Goal: Transaction & Acquisition: Purchase product/service

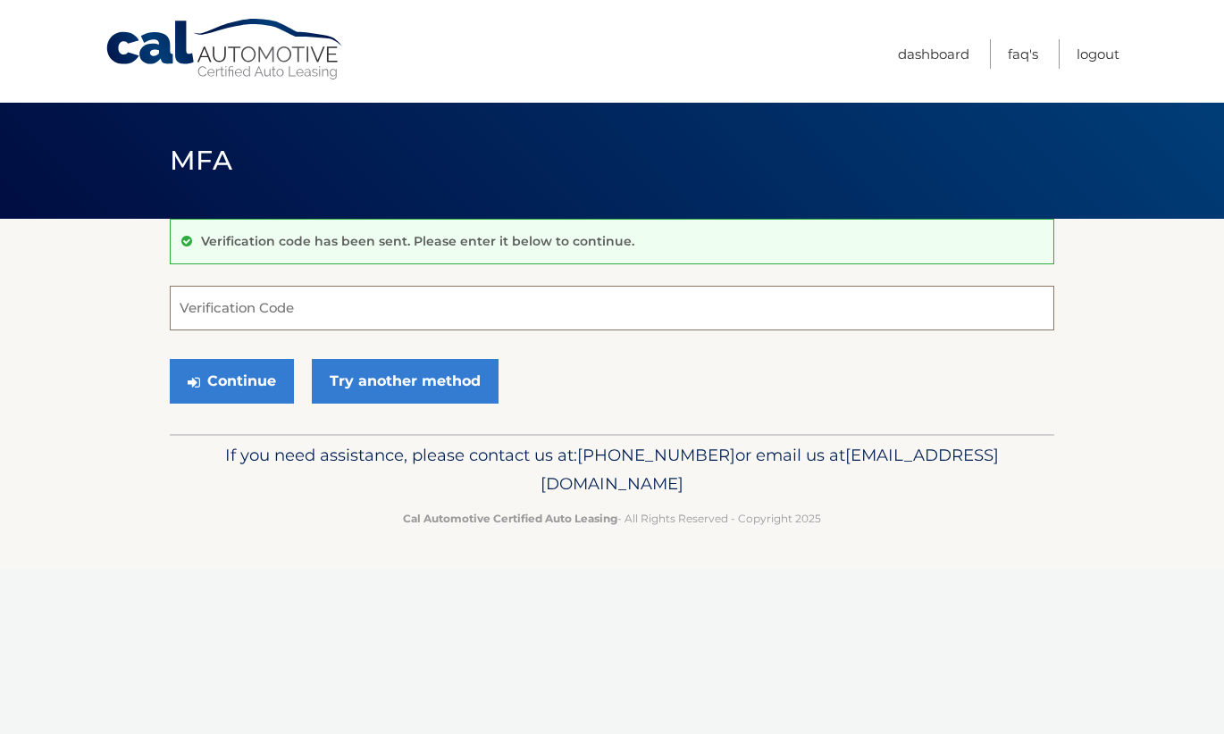
click at [268, 312] on input "Verification Code" at bounding box center [612, 308] width 884 height 45
type input "787425"
click at [233, 383] on button "Continue" at bounding box center [232, 381] width 124 height 45
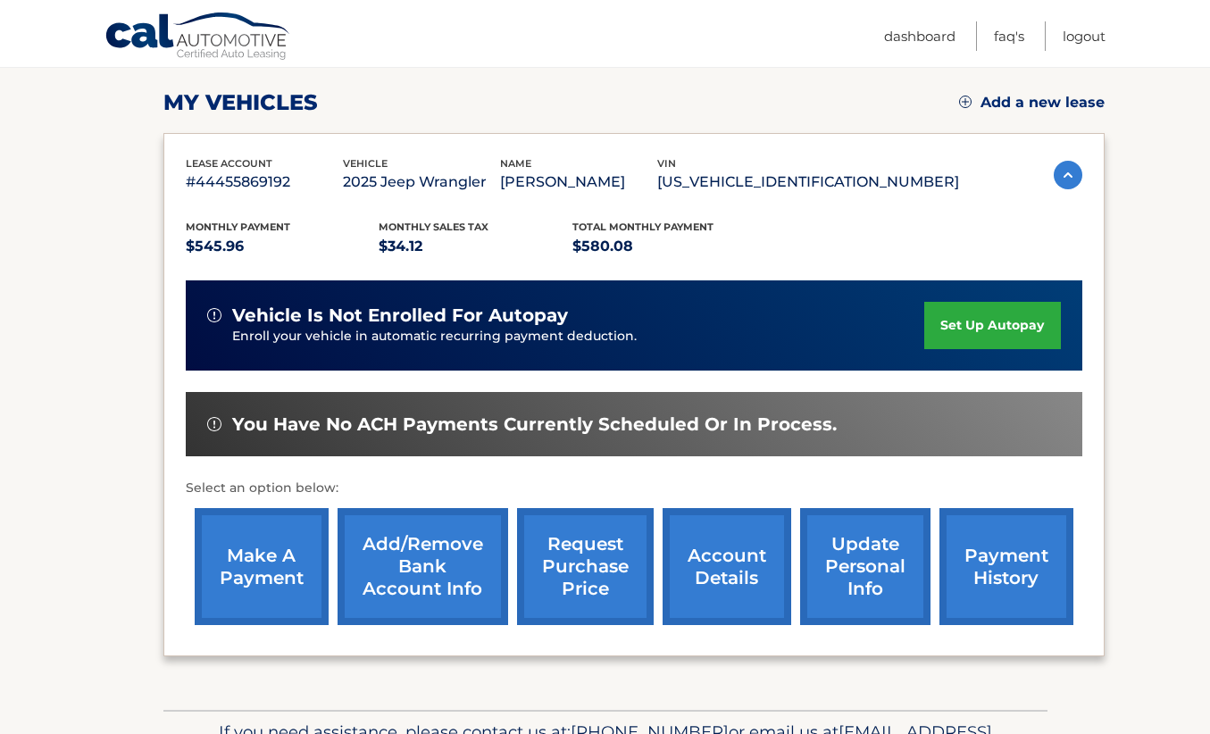
scroll to position [268, 0]
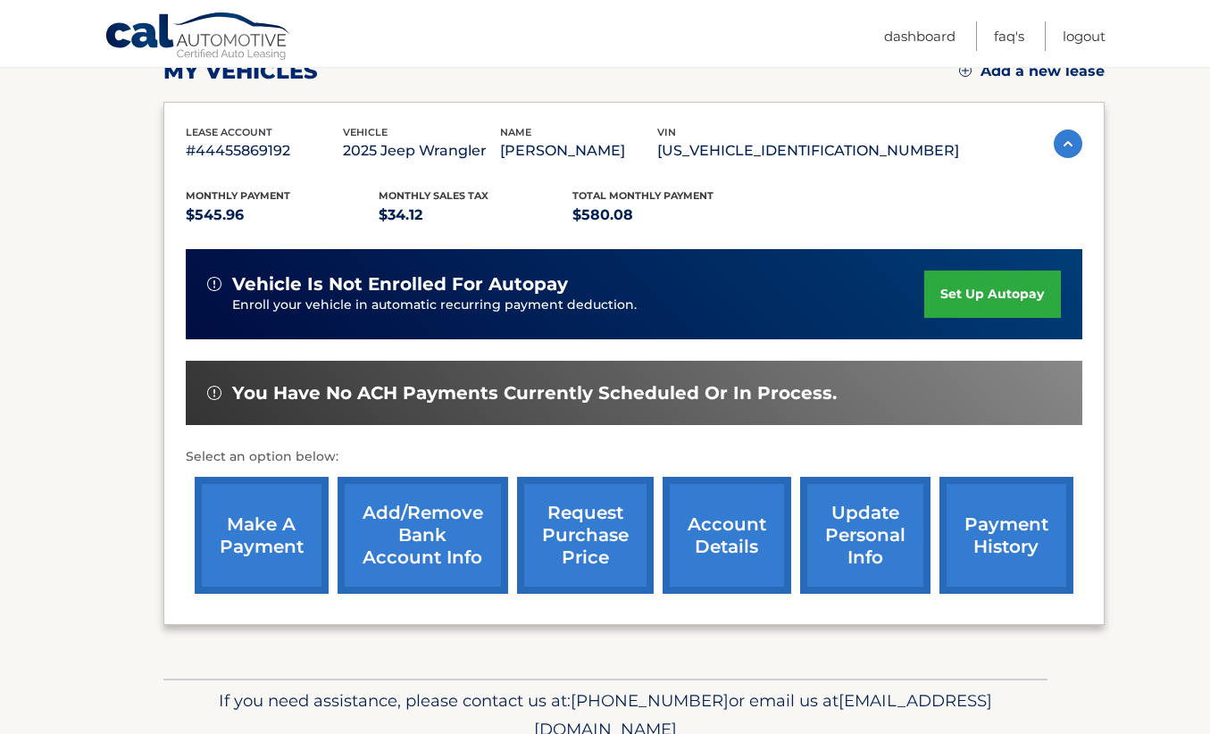
click at [245, 537] on link "make a payment" at bounding box center [262, 535] width 134 height 117
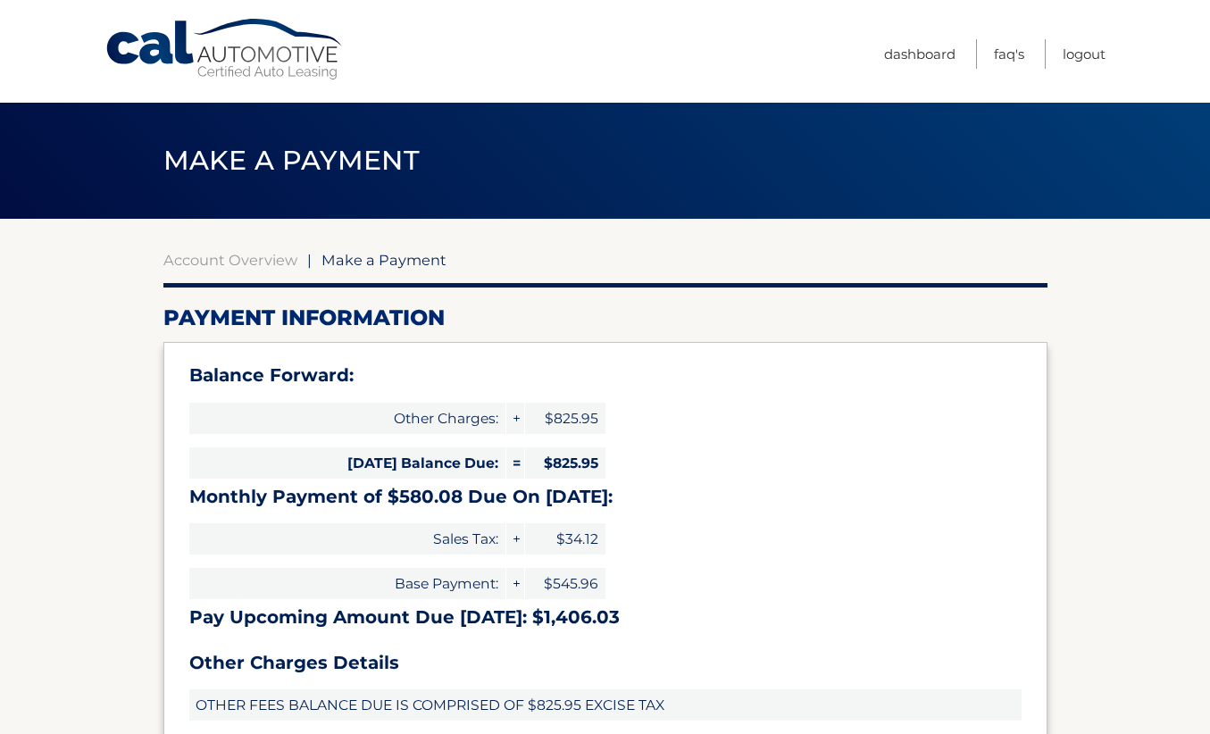
type input "1406.03"
select select "YzIzNDJiODAtYWY4OC00ZmZlLWJkNmQtOTVkNzhkNTc0NGM3"
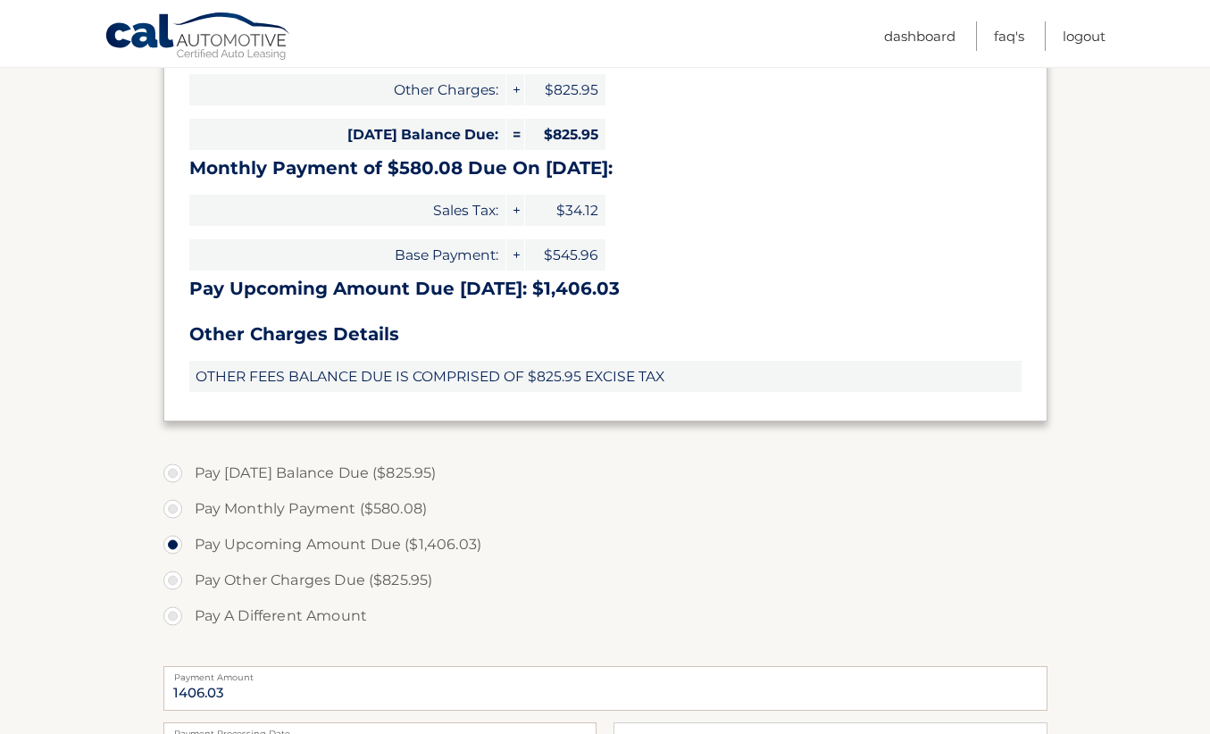
scroll to position [357, 0]
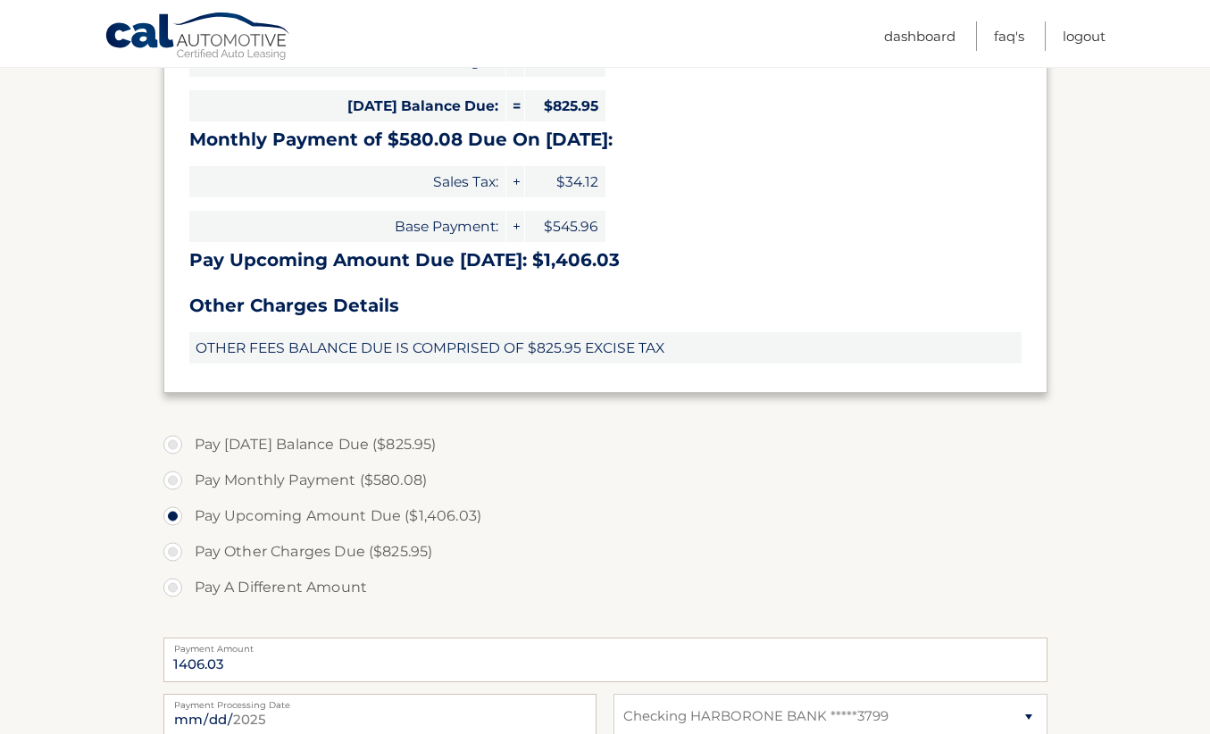
click at [280, 479] on label "Pay Monthly Payment ($580.08)" at bounding box center [605, 481] width 884 height 36
click at [188, 479] on input "Pay Monthly Payment ($580.08)" at bounding box center [180, 477] width 18 height 29
radio input "true"
type input "580.08"
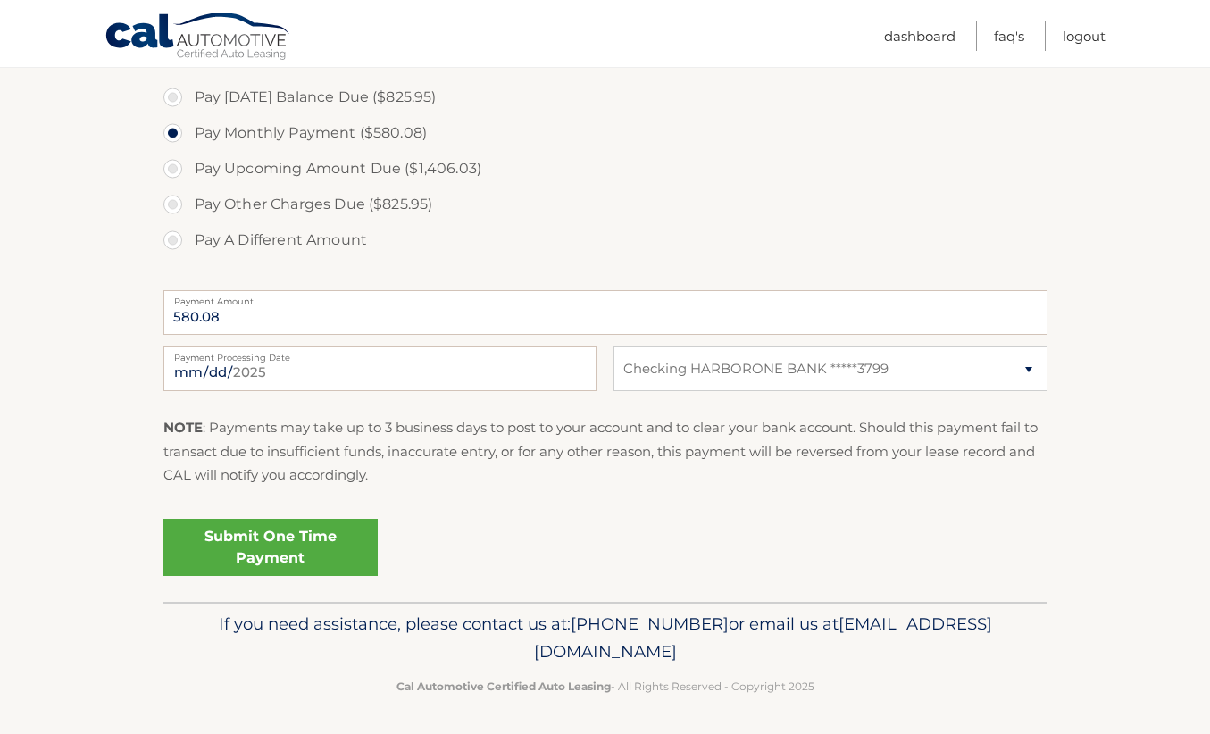
scroll to position [708, 0]
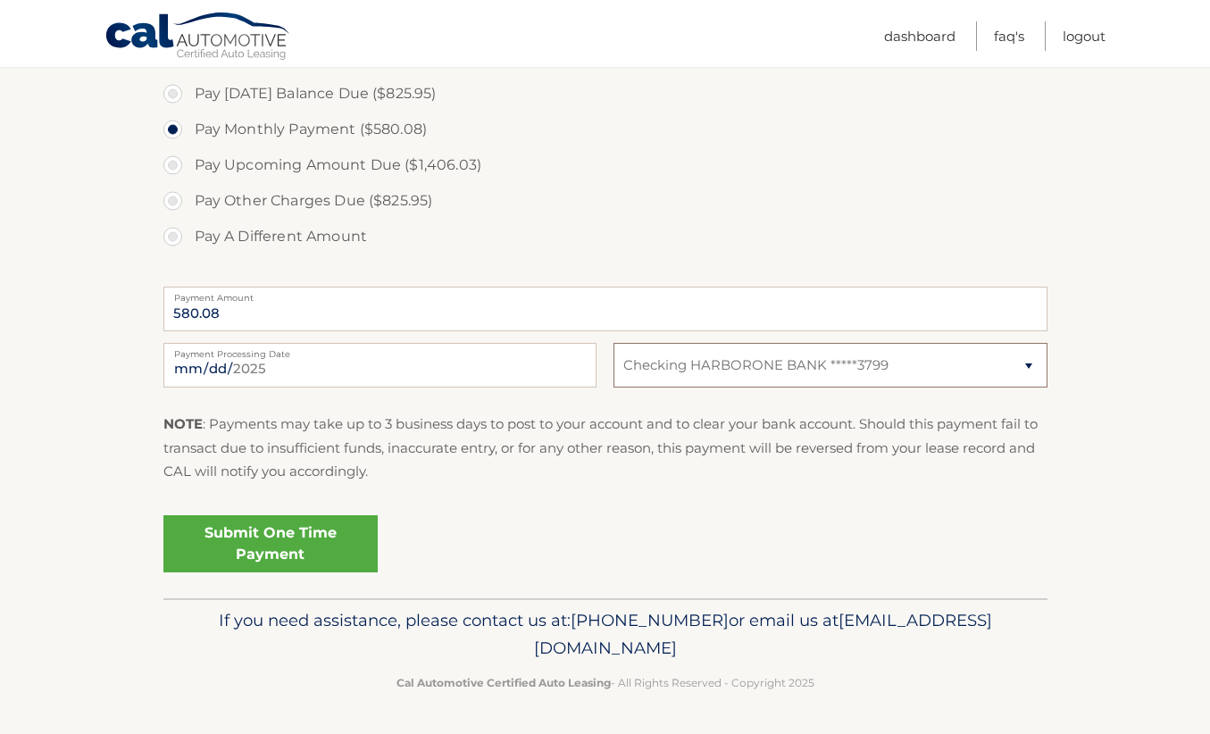
click at [1025, 367] on select "Select Bank Account Checking HARBORONE BANK *****3799" at bounding box center [830, 365] width 433 height 45
click at [572, 511] on div "Submit One Time Payment" at bounding box center [605, 540] width 884 height 64
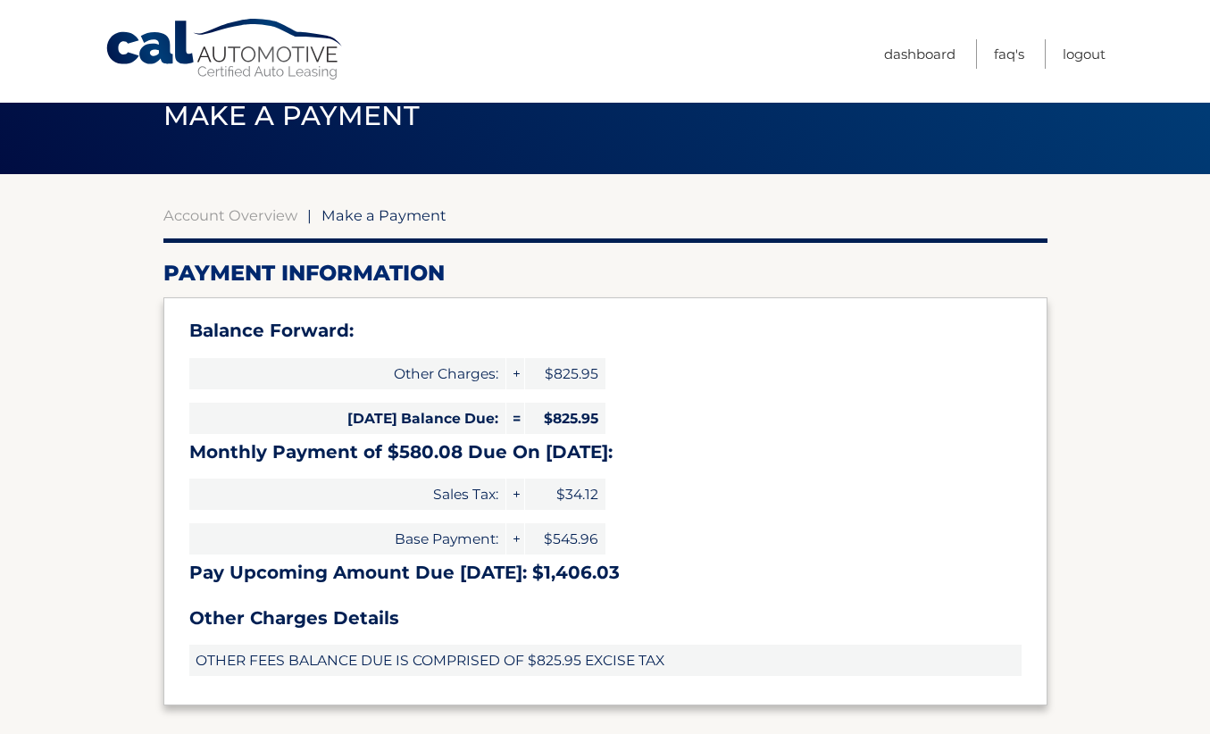
scroll to position [0, 0]
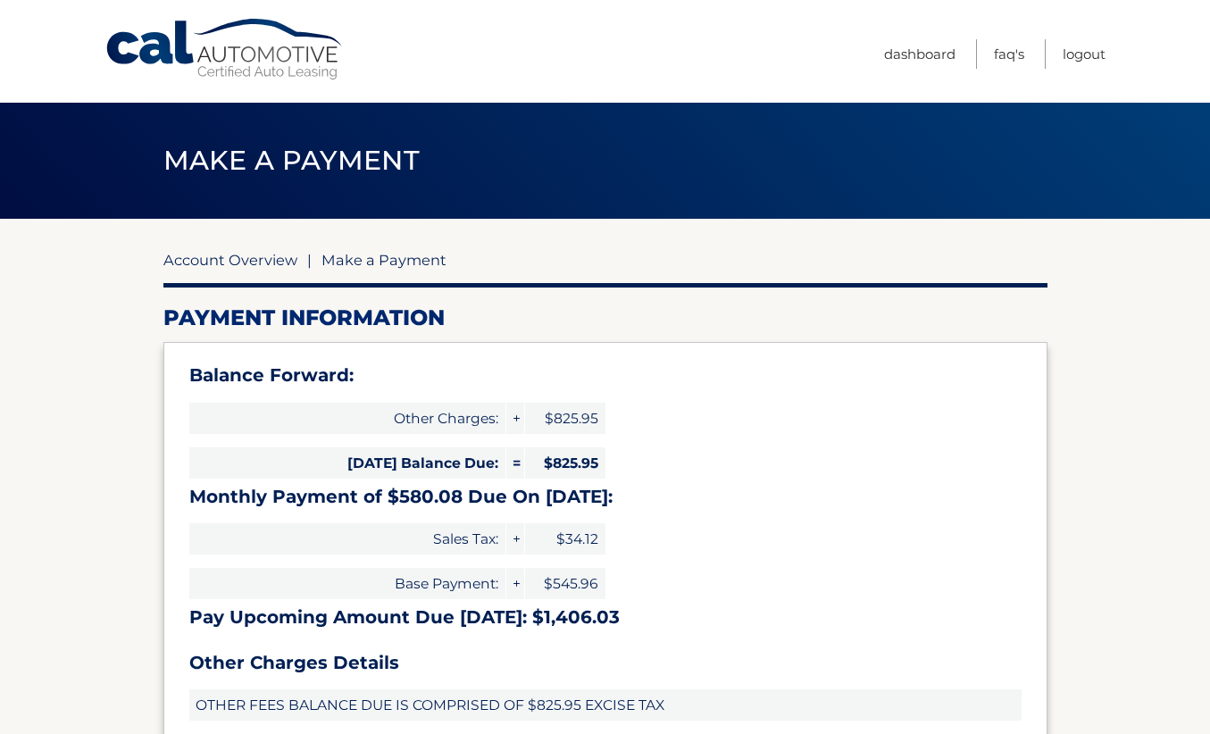
click at [253, 262] on link "Account Overview" at bounding box center [230, 260] width 134 height 18
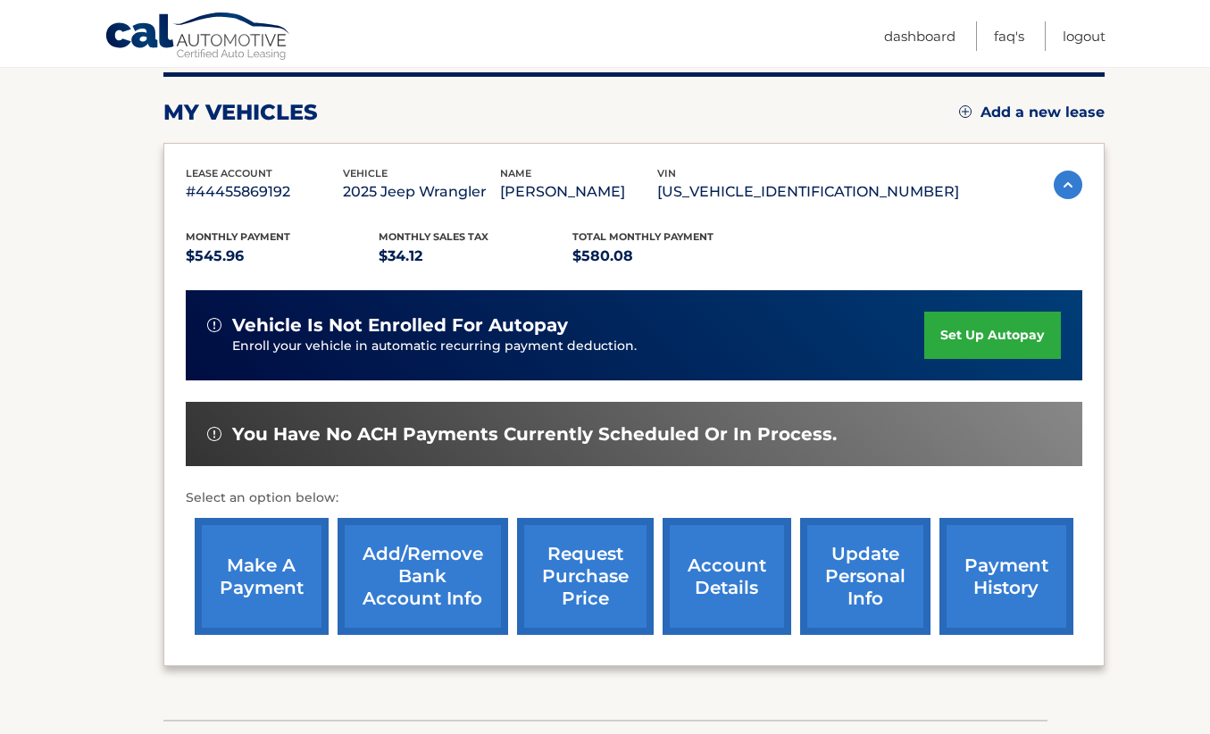
scroll to position [348, 0]
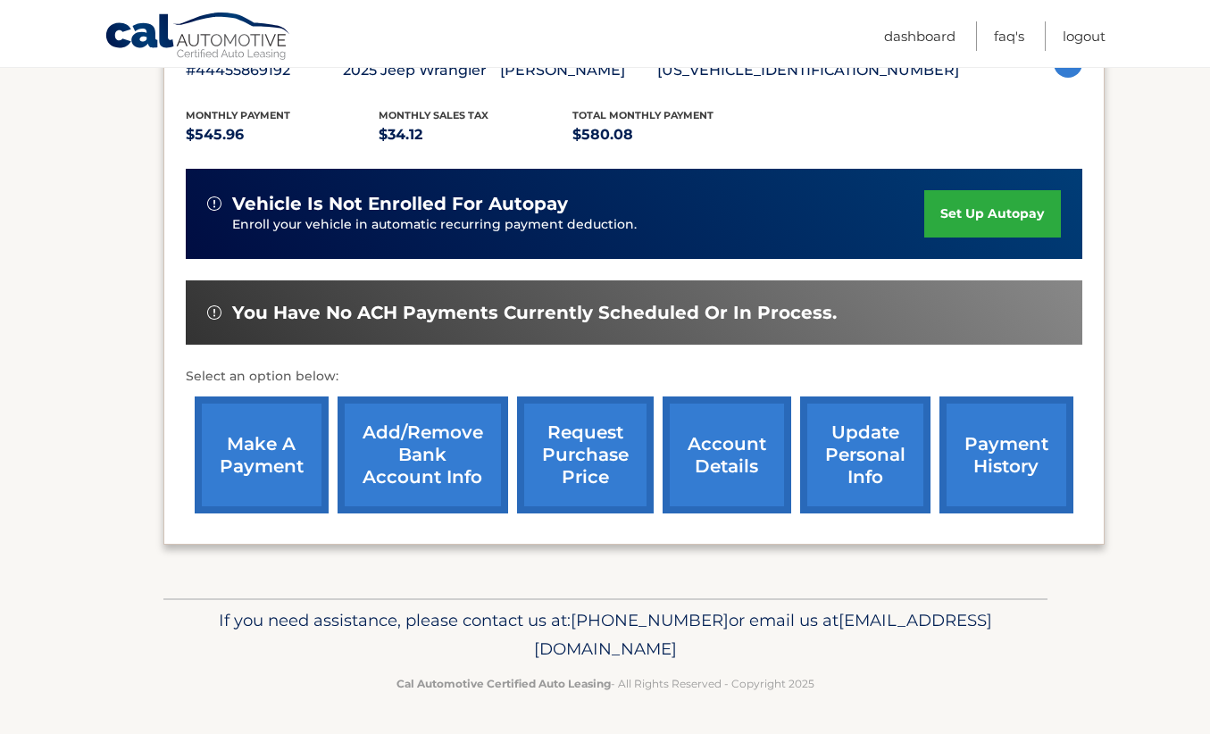
click at [422, 444] on link "Add/Remove bank account info" at bounding box center [423, 455] width 171 height 117
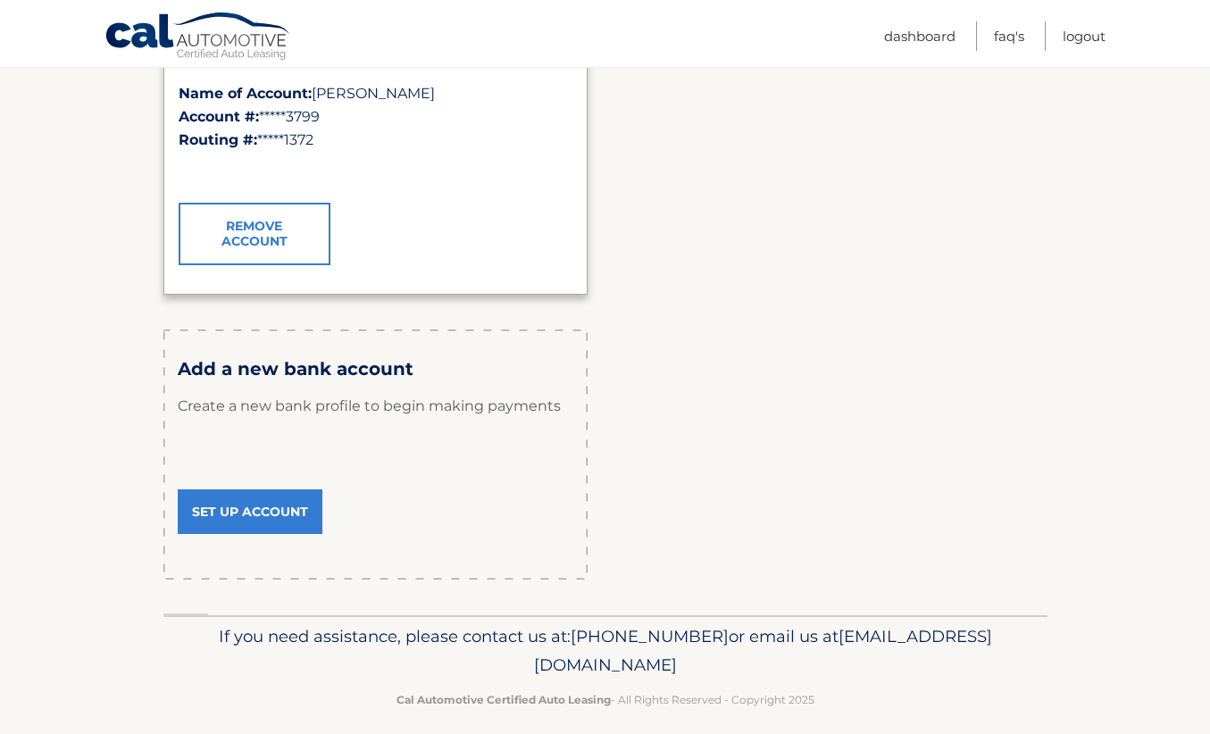
scroll to position [399, 0]
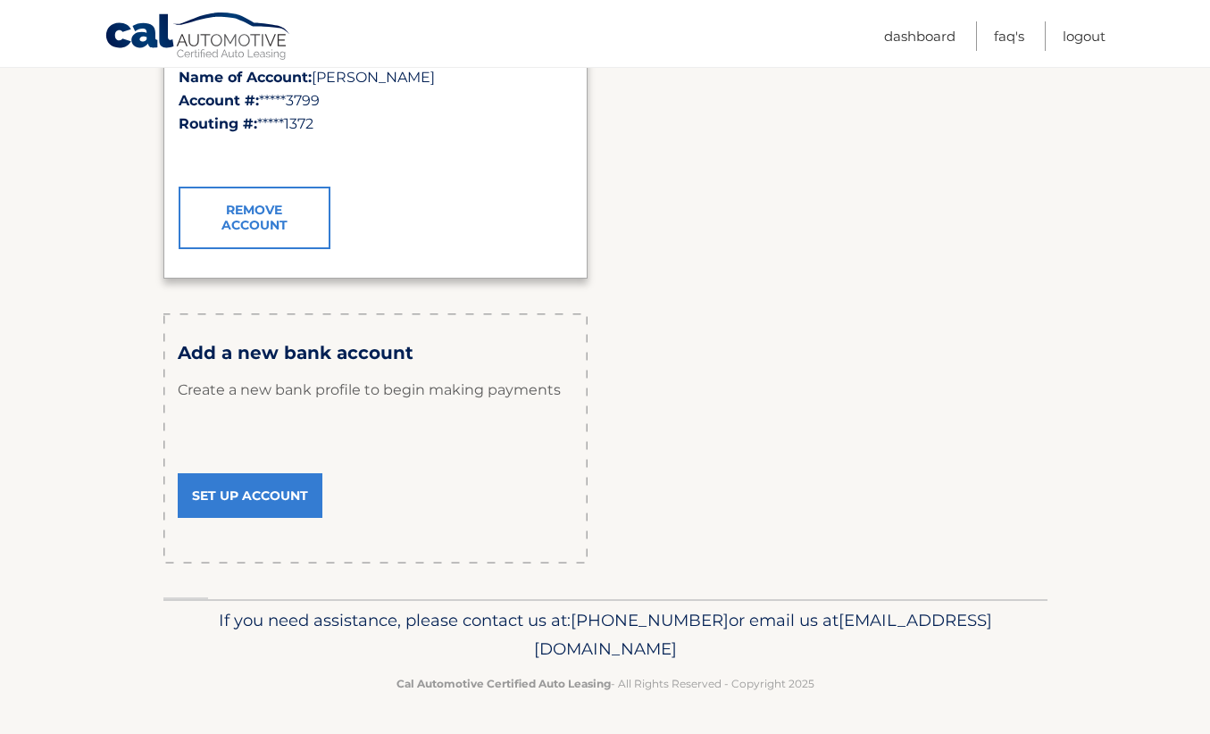
click at [254, 489] on link "Set Up Account" at bounding box center [250, 495] width 145 height 45
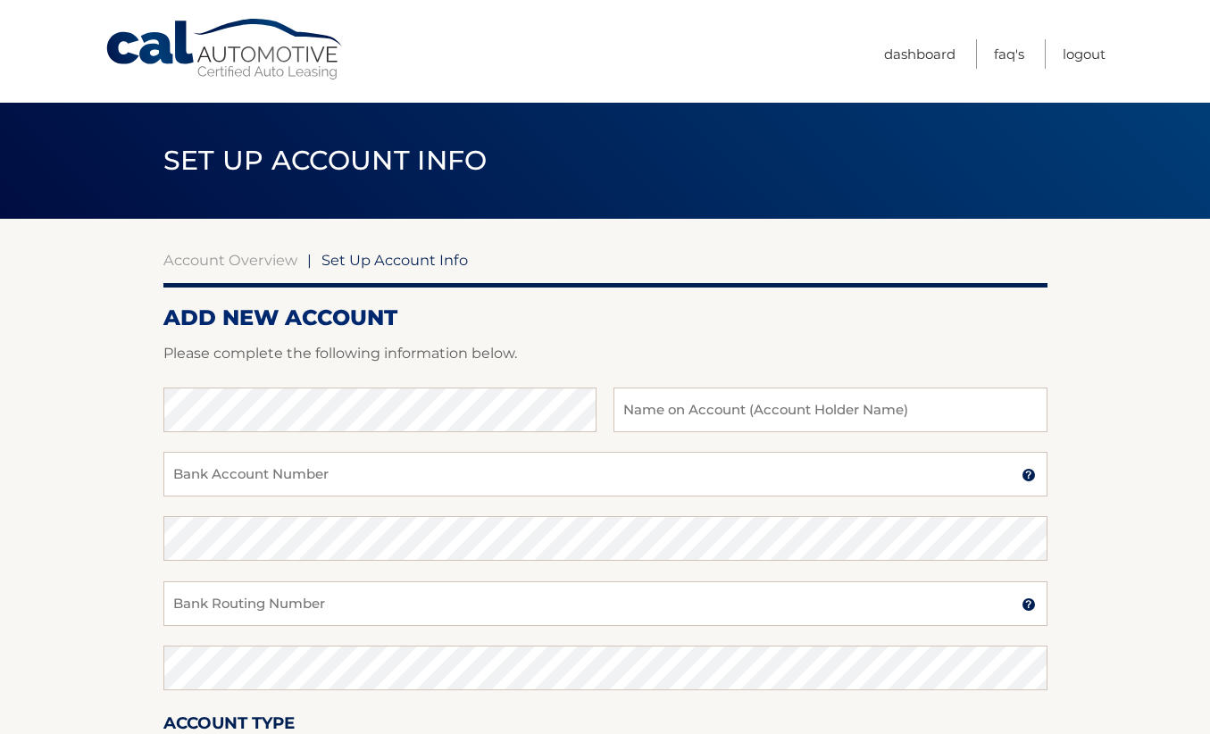
click at [126, 365] on section "Account Overview | Set Up Account Info ADD NEW ACCOUNT Please complete the foll…" at bounding box center [605, 560] width 1210 height 682
click at [235, 263] on link "Account Overview" at bounding box center [230, 260] width 134 height 18
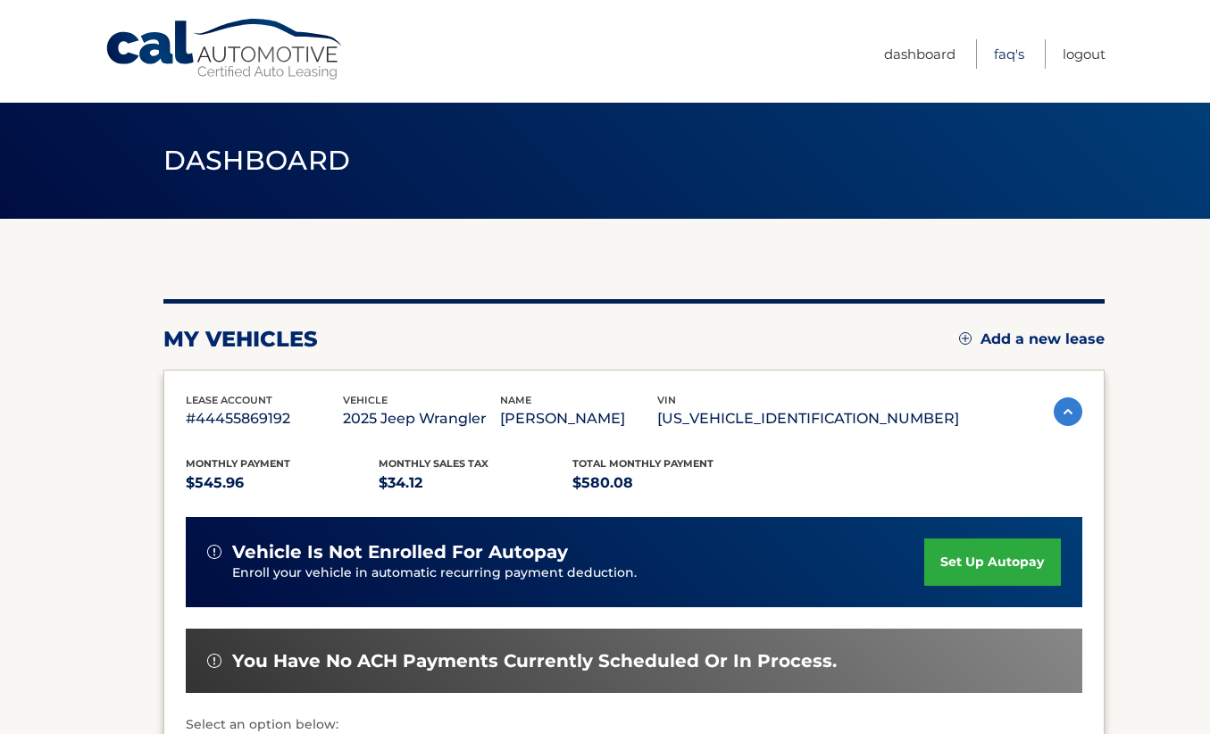
click at [1002, 55] on link "FAQ's" at bounding box center [1009, 53] width 30 height 29
click at [1086, 53] on link "Logout" at bounding box center [1084, 53] width 43 height 29
click at [1089, 53] on link "Logout" at bounding box center [1084, 53] width 43 height 29
